Goal: Information Seeking & Learning: Learn about a topic

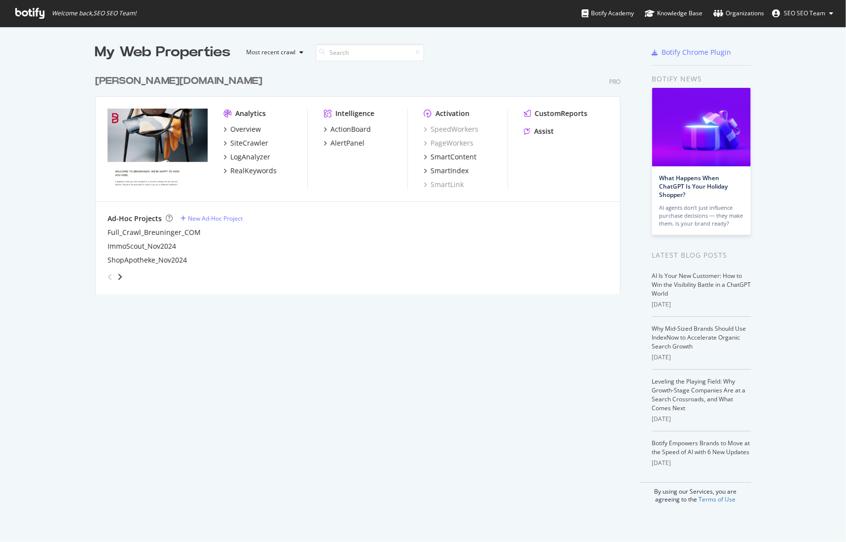
scroll to position [535, 833]
click at [248, 146] on div "SiteCrawler" at bounding box center [249, 143] width 38 height 10
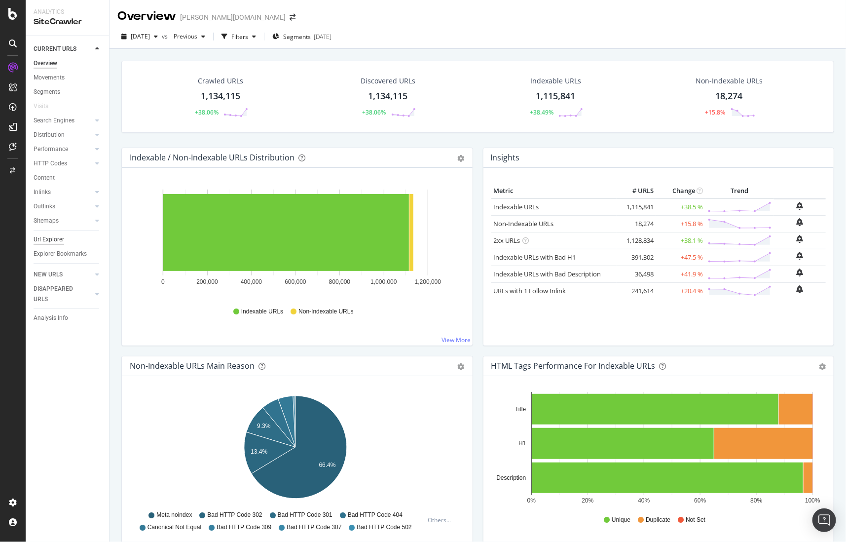
click at [55, 240] on div "Url Explorer" at bounding box center [49, 239] width 31 height 10
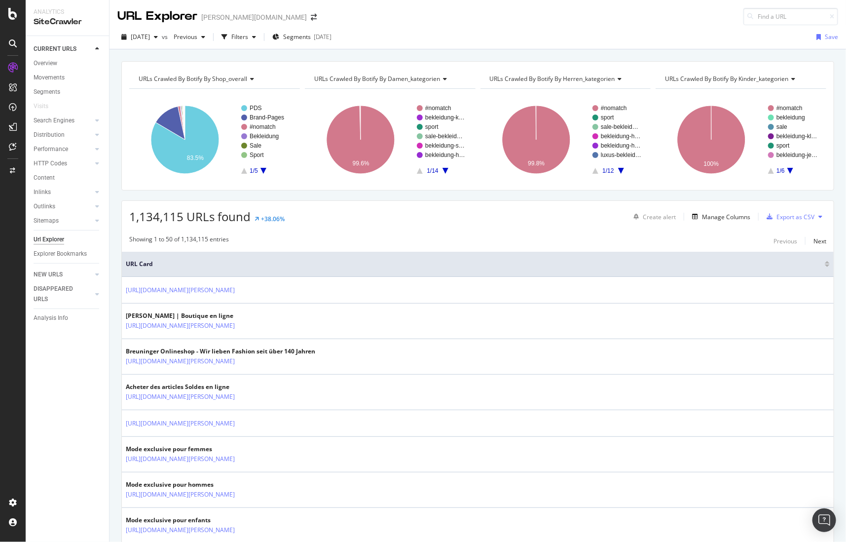
click at [712, 75] on span "URLs Crawled By Botify By kinder_kategorien" at bounding box center [726, 79] width 123 height 8
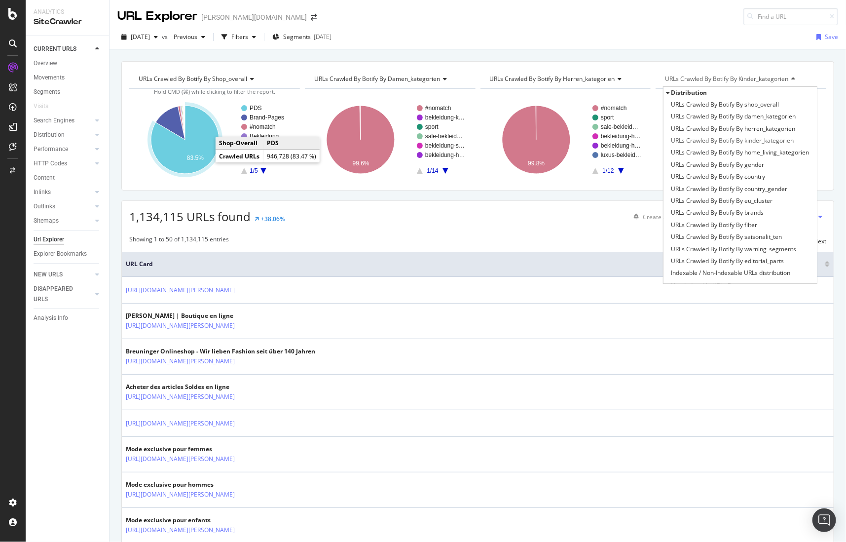
click at [205, 155] on icon "A chart." at bounding box center [185, 140] width 68 height 68
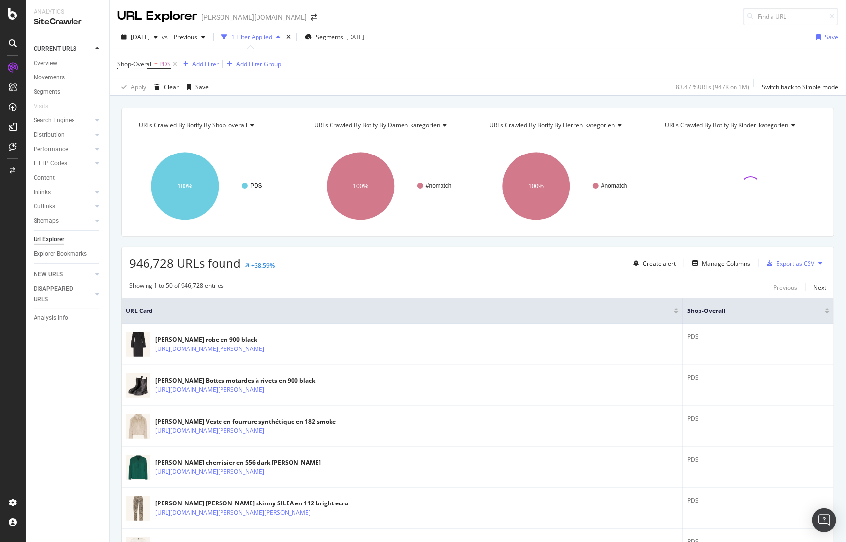
click at [348, 133] on div "URLs Crawled By Botify By damen_kategorien" at bounding box center [389, 125] width 154 height 16
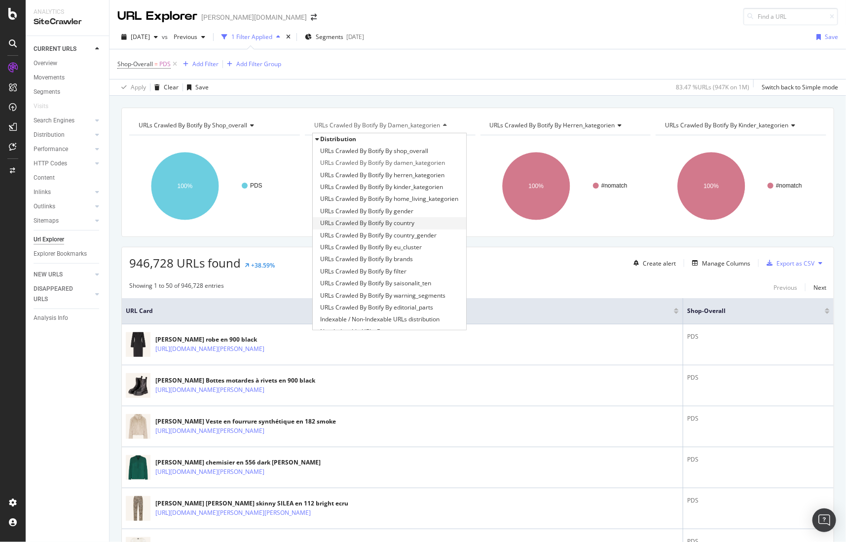
click at [384, 221] on span "URLs Crawled By Botify By country" at bounding box center [367, 223] width 94 height 10
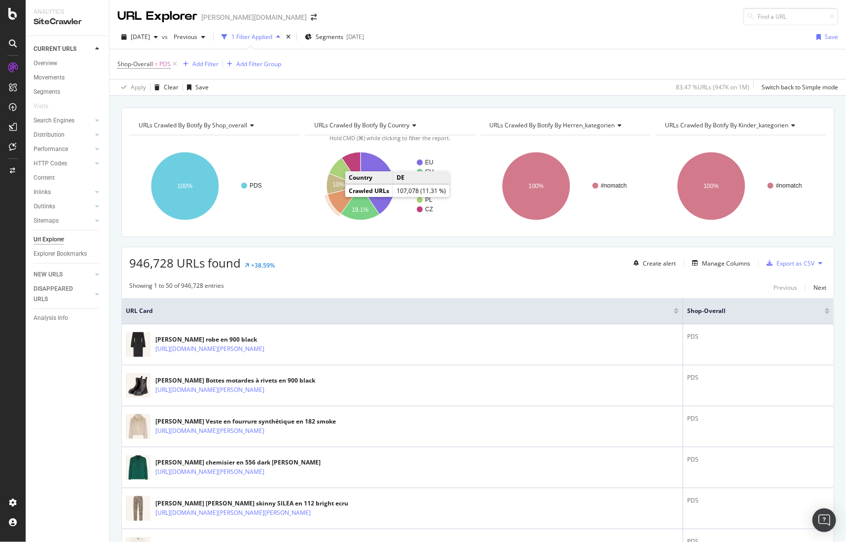
click at [334, 199] on icon "A chart." at bounding box center [344, 200] width 33 height 28
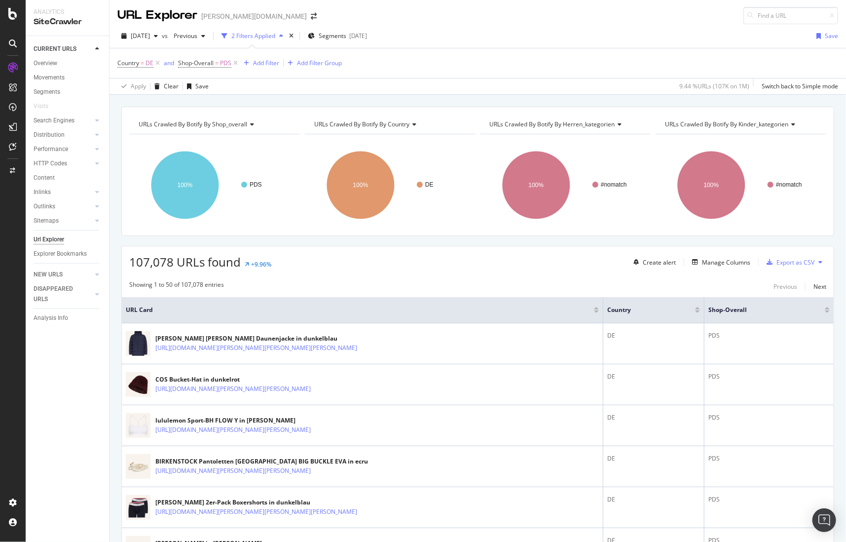
scroll to position [1, 0]
